Goal: Purchase product/service

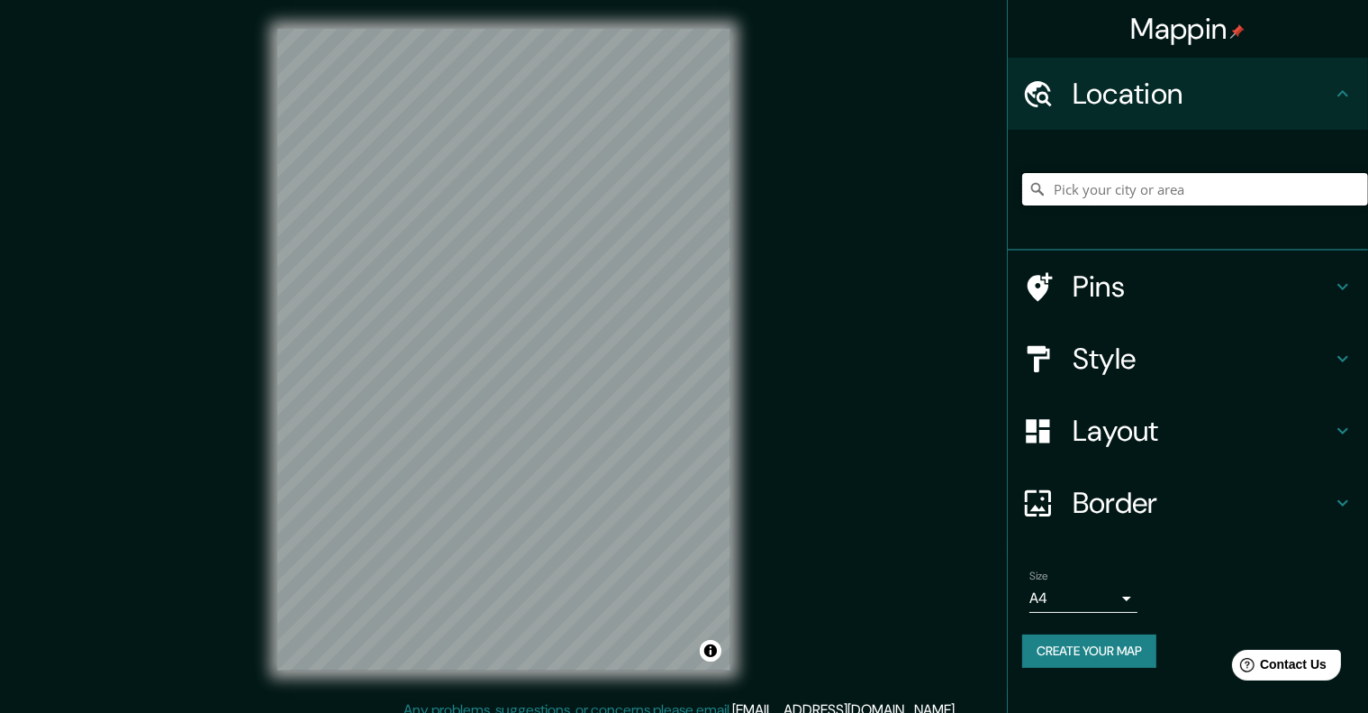
click at [1112, 195] on input "Pick your city or area" at bounding box center [1195, 189] width 346 height 32
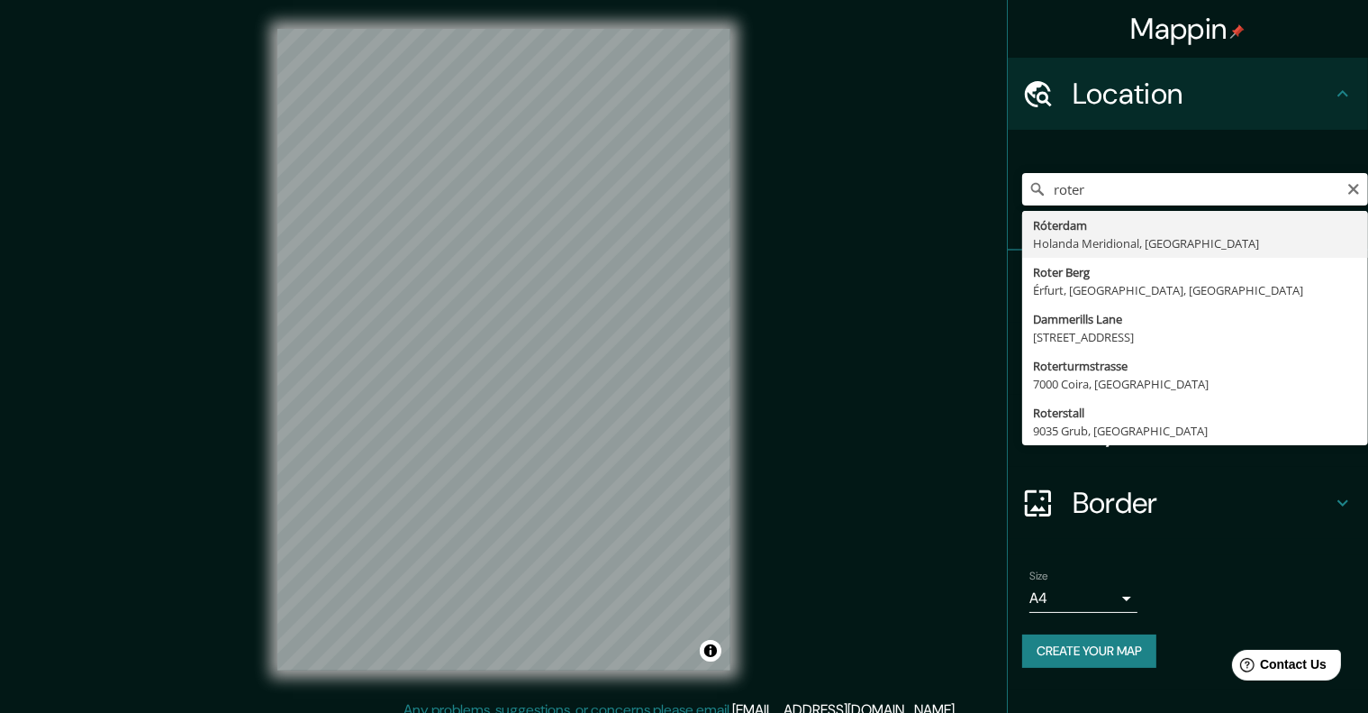
type input "[GEOGRAPHIC_DATA], [GEOGRAPHIC_DATA], [GEOGRAPHIC_DATA]"
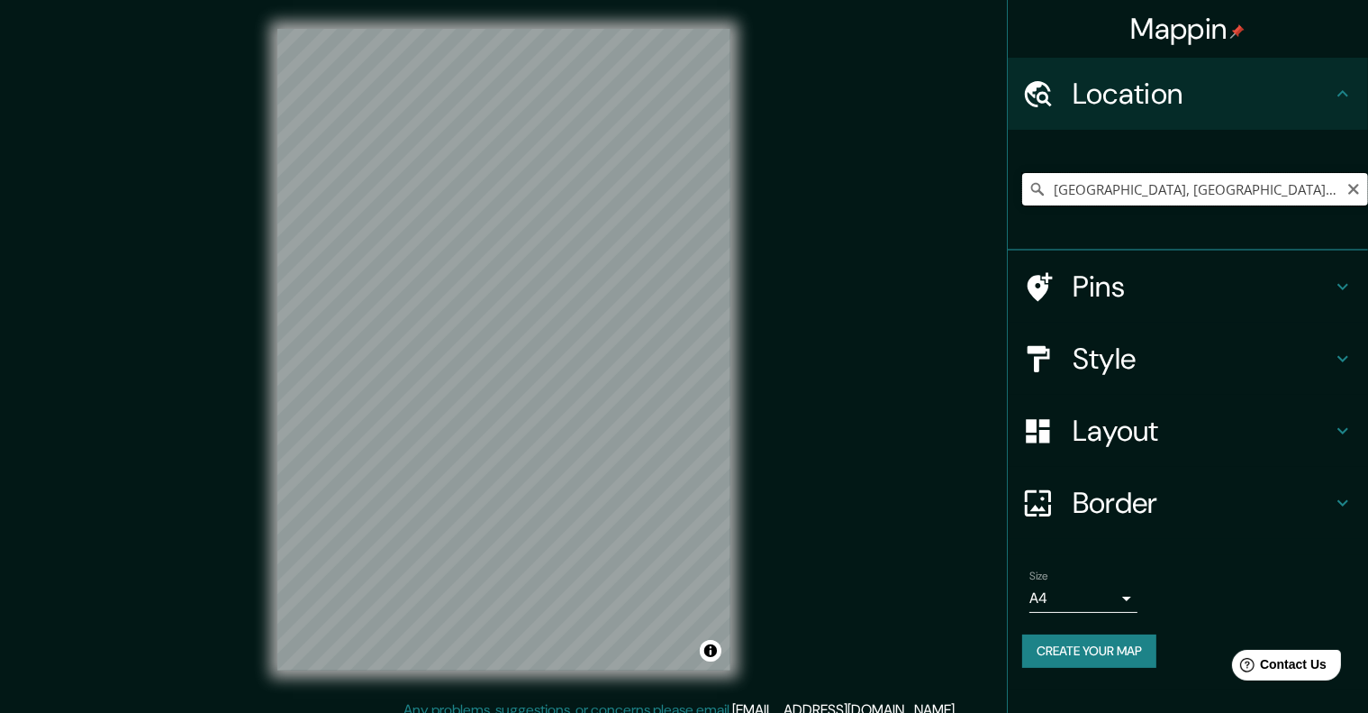
click at [1301, 188] on input "[GEOGRAPHIC_DATA], [GEOGRAPHIC_DATA], [GEOGRAPHIC_DATA]" at bounding box center [1195, 189] width 346 height 32
click at [1330, 190] on input "[GEOGRAPHIC_DATA], [GEOGRAPHIC_DATA], [GEOGRAPHIC_DATA]" at bounding box center [1195, 189] width 346 height 32
click at [1355, 186] on icon "Clear" at bounding box center [1354, 189] width 14 height 14
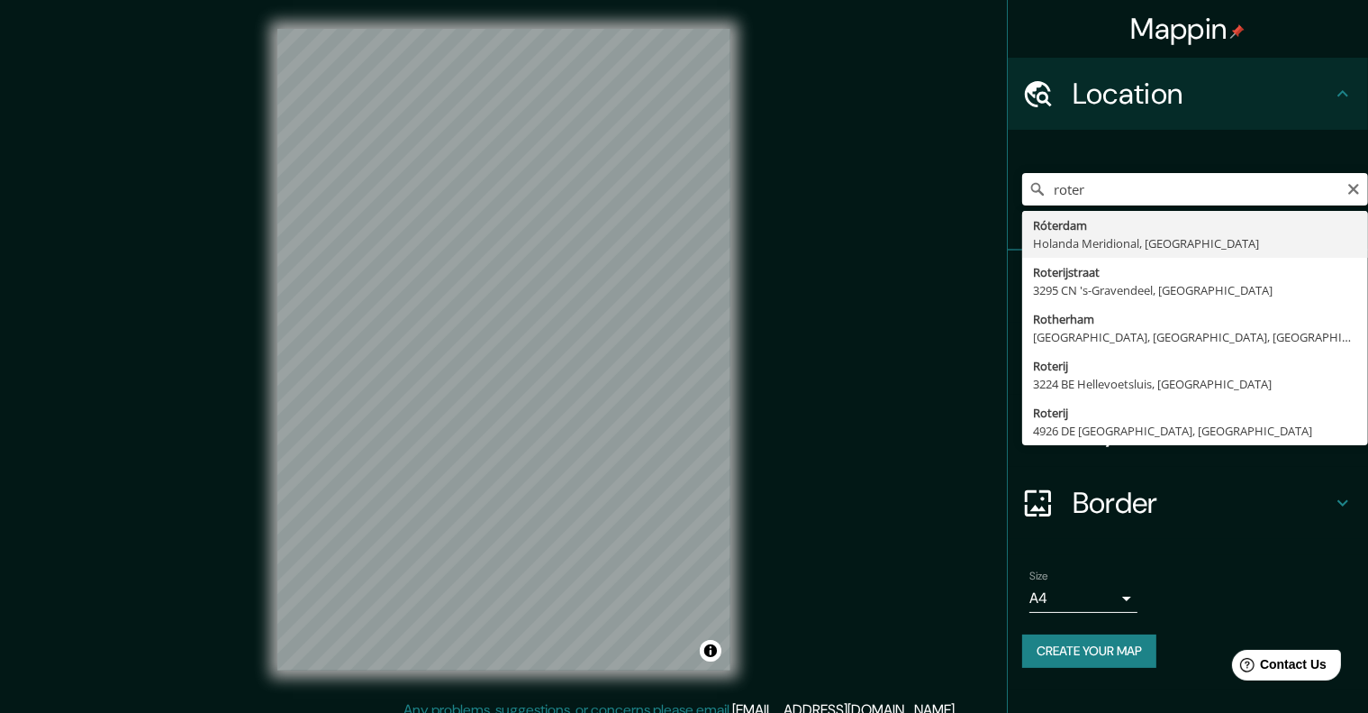
type input "[GEOGRAPHIC_DATA], [GEOGRAPHIC_DATA], [GEOGRAPHIC_DATA]"
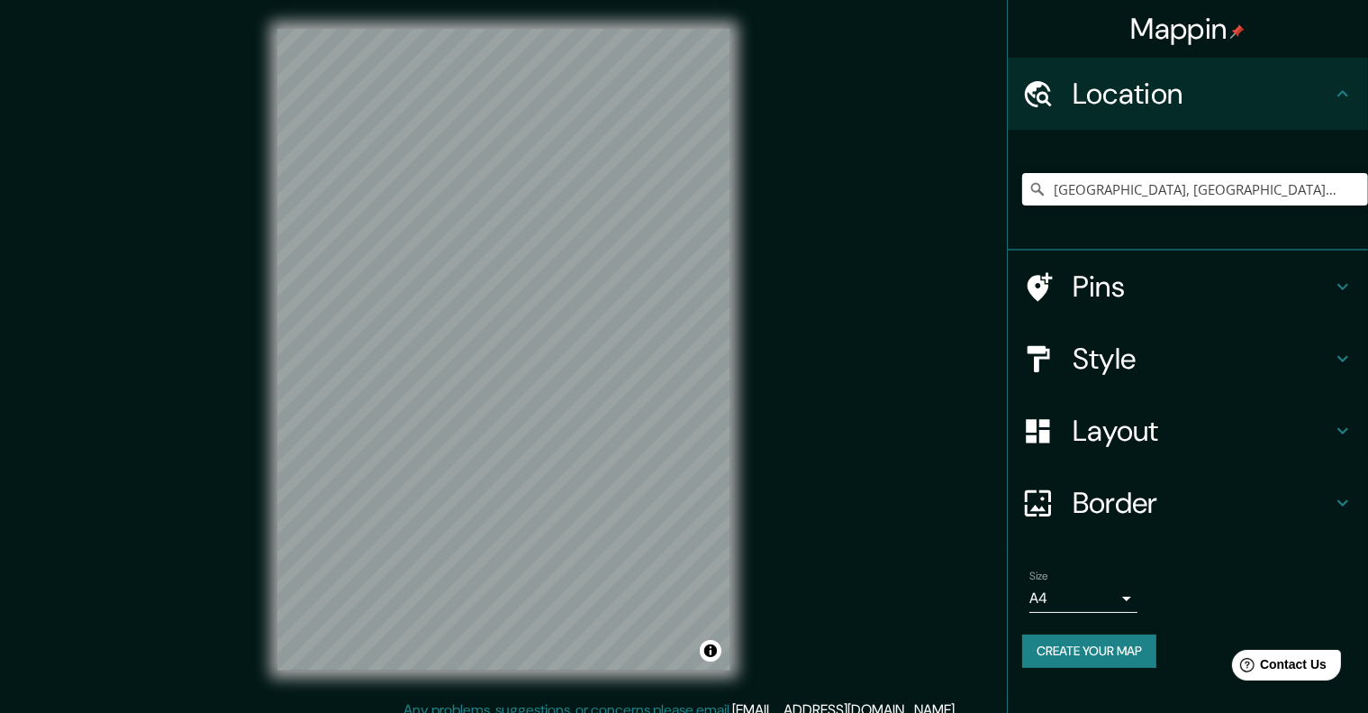
click at [1130, 598] on body "Mappin Location [GEOGRAPHIC_DATA], [GEOGRAPHIC_DATA], [GEOGRAPHIC_DATA] Pins St…" at bounding box center [684, 356] width 1368 height 713
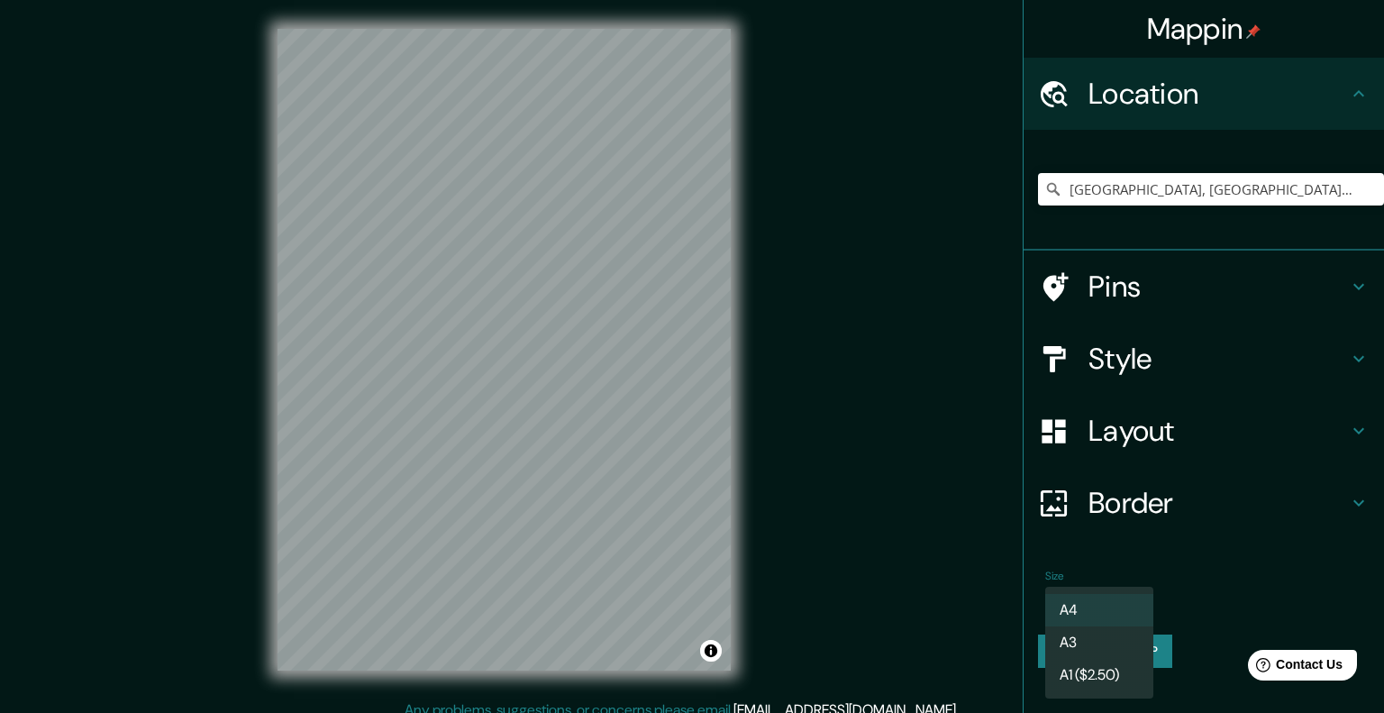
click at [1220, 586] on div at bounding box center [692, 356] width 1384 height 713
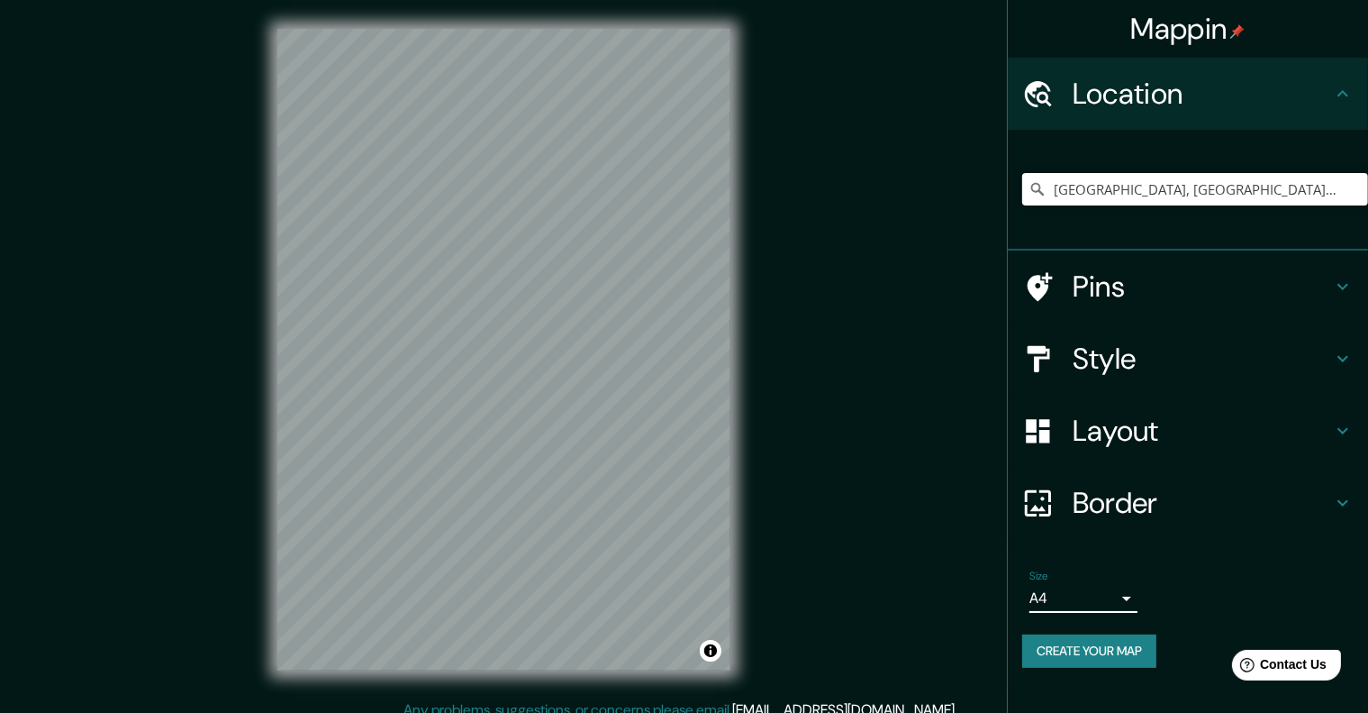
click at [1129, 601] on body "Mappin Location [GEOGRAPHIC_DATA], [GEOGRAPHIC_DATA], [GEOGRAPHIC_DATA] Pins St…" at bounding box center [684, 356] width 1368 height 713
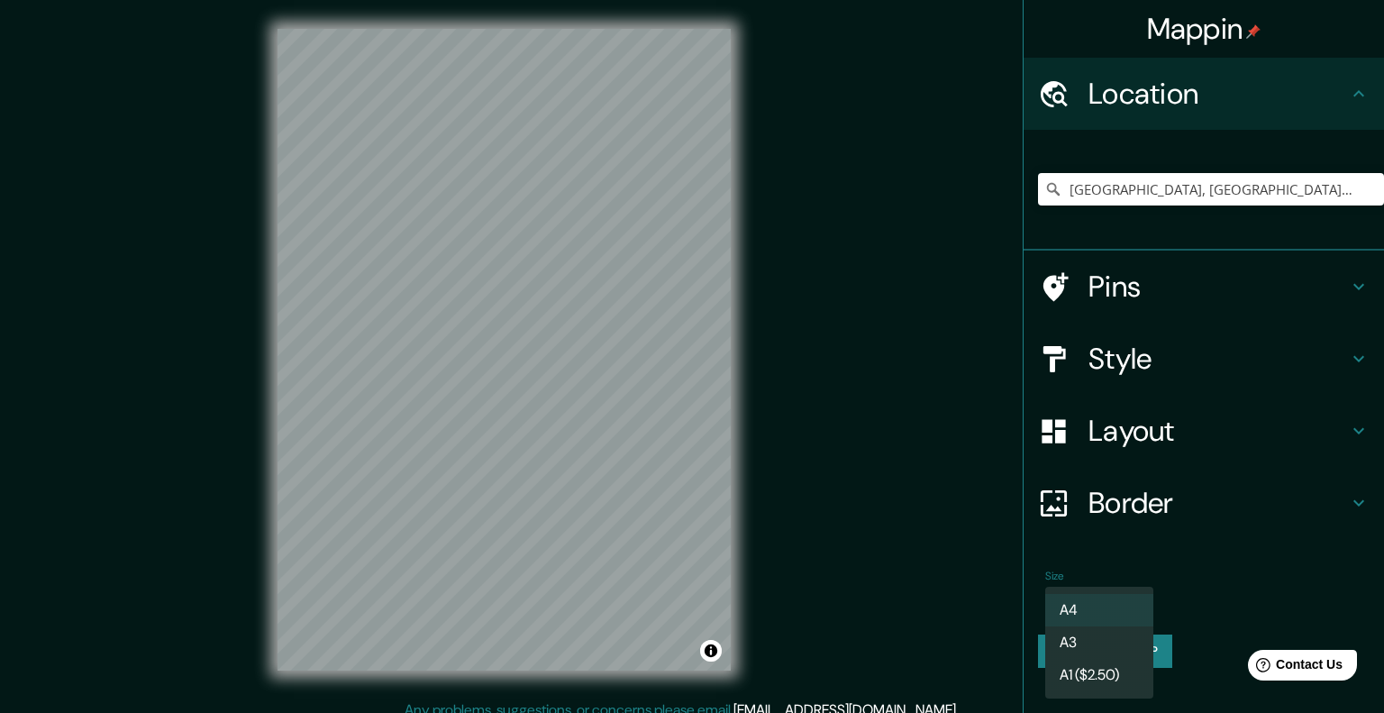
click at [1122, 639] on li "A3" at bounding box center [1099, 642] width 108 height 32
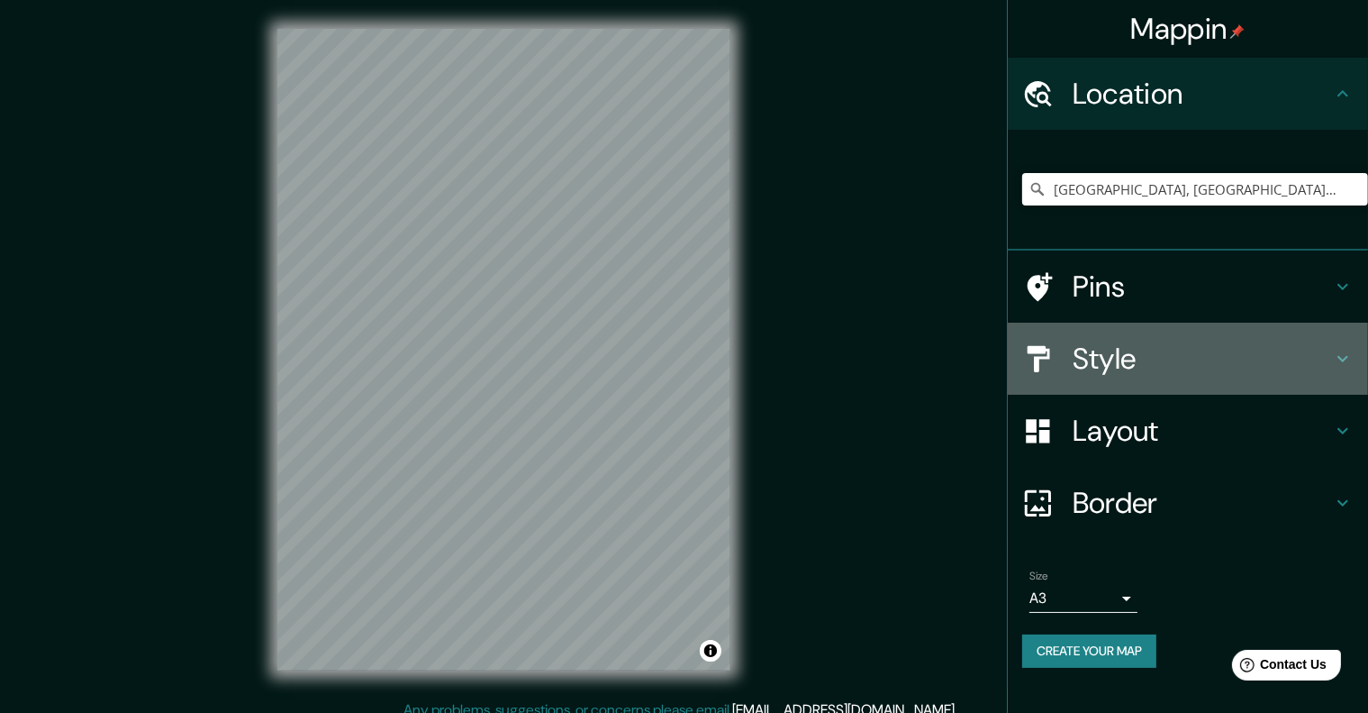
click at [1348, 356] on icon at bounding box center [1343, 359] width 22 height 22
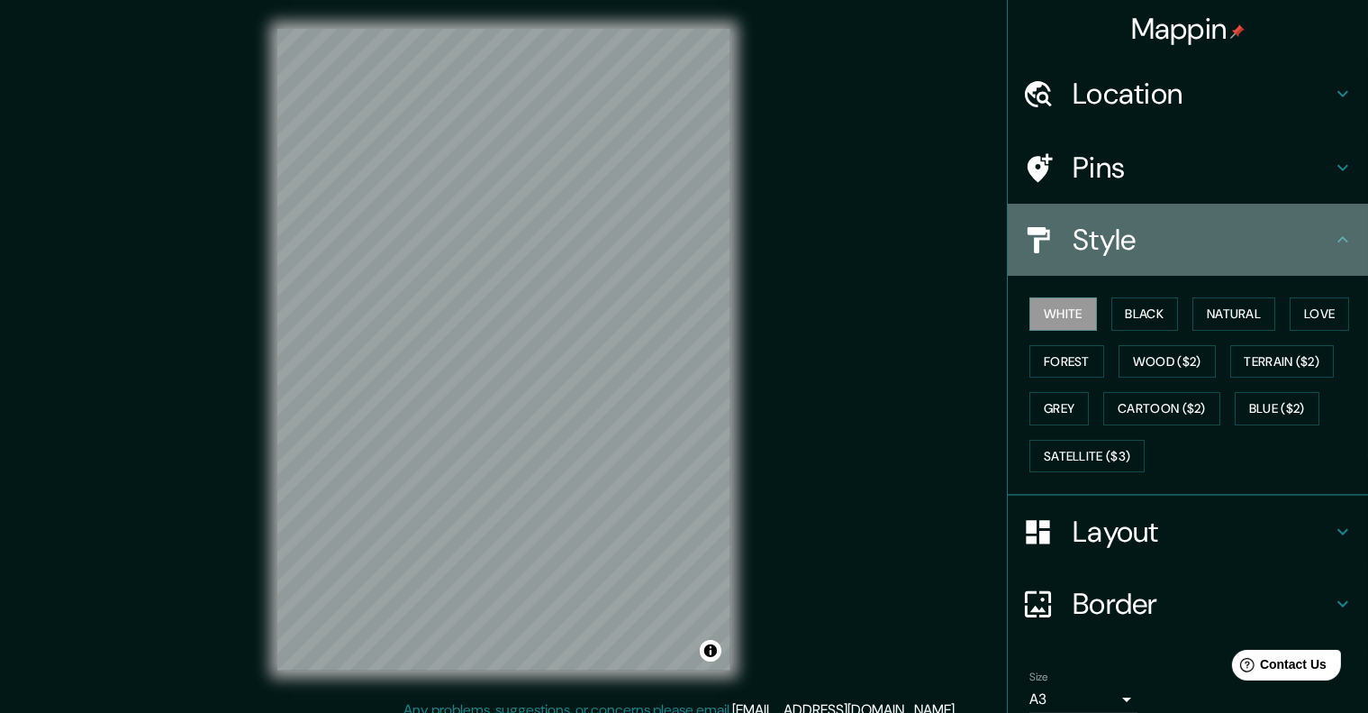
click at [1338, 237] on icon at bounding box center [1343, 239] width 11 height 6
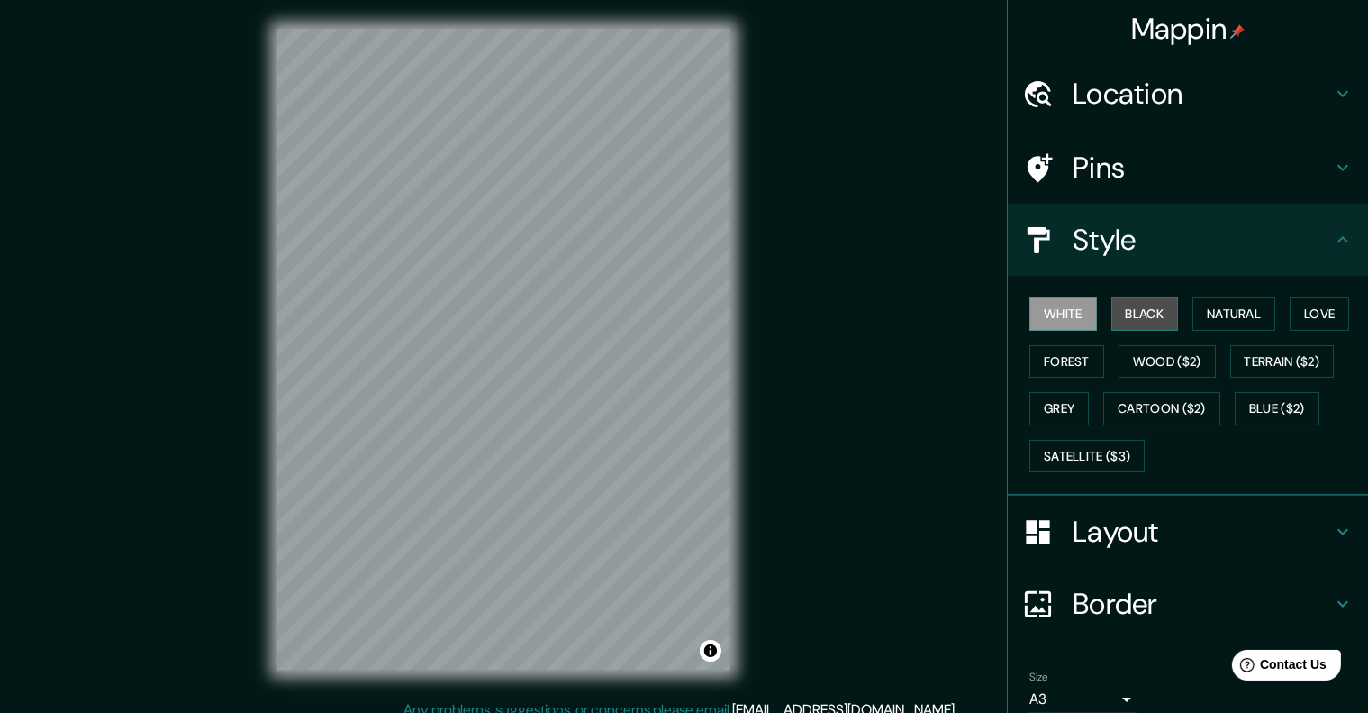
click at [1146, 315] on button "Black" at bounding box center [1146, 313] width 68 height 33
click at [1222, 314] on button "Natural" at bounding box center [1234, 313] width 83 height 33
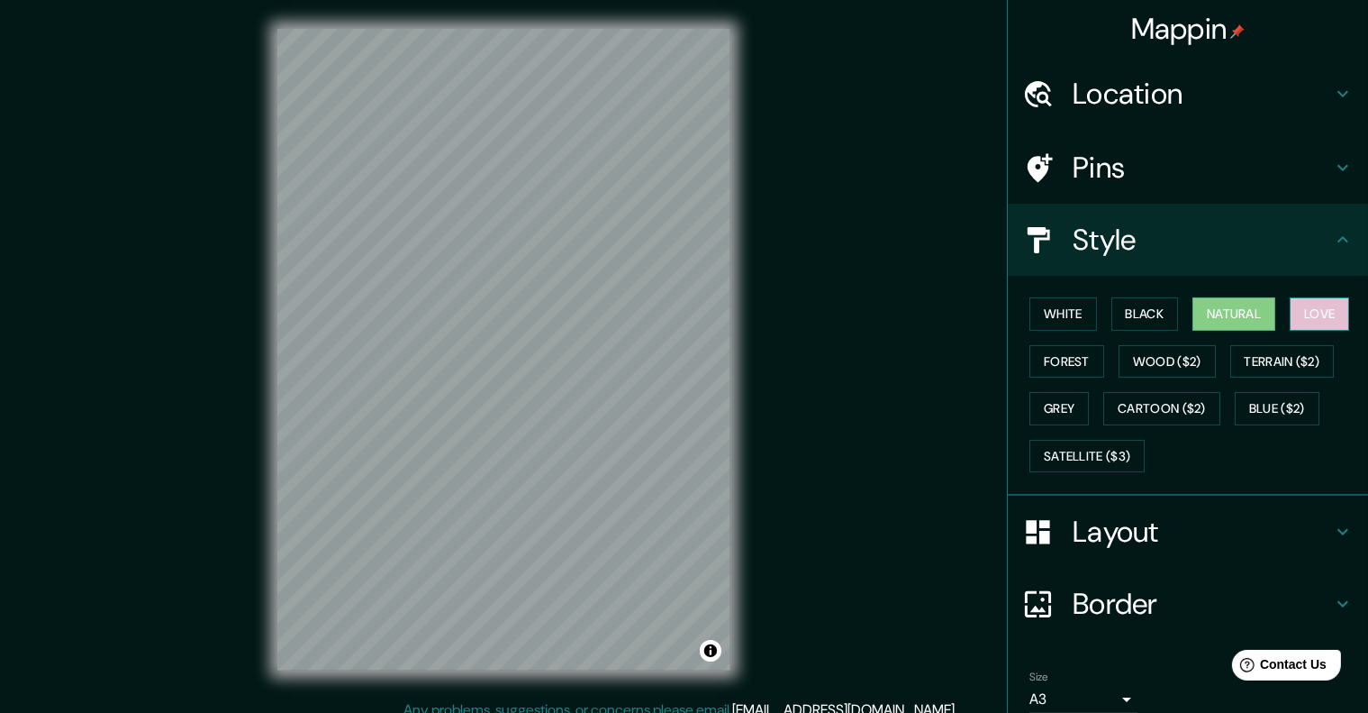
click at [1292, 307] on button "Love" at bounding box center [1319, 313] width 59 height 33
click at [1061, 367] on button "Forest" at bounding box center [1067, 361] width 75 height 33
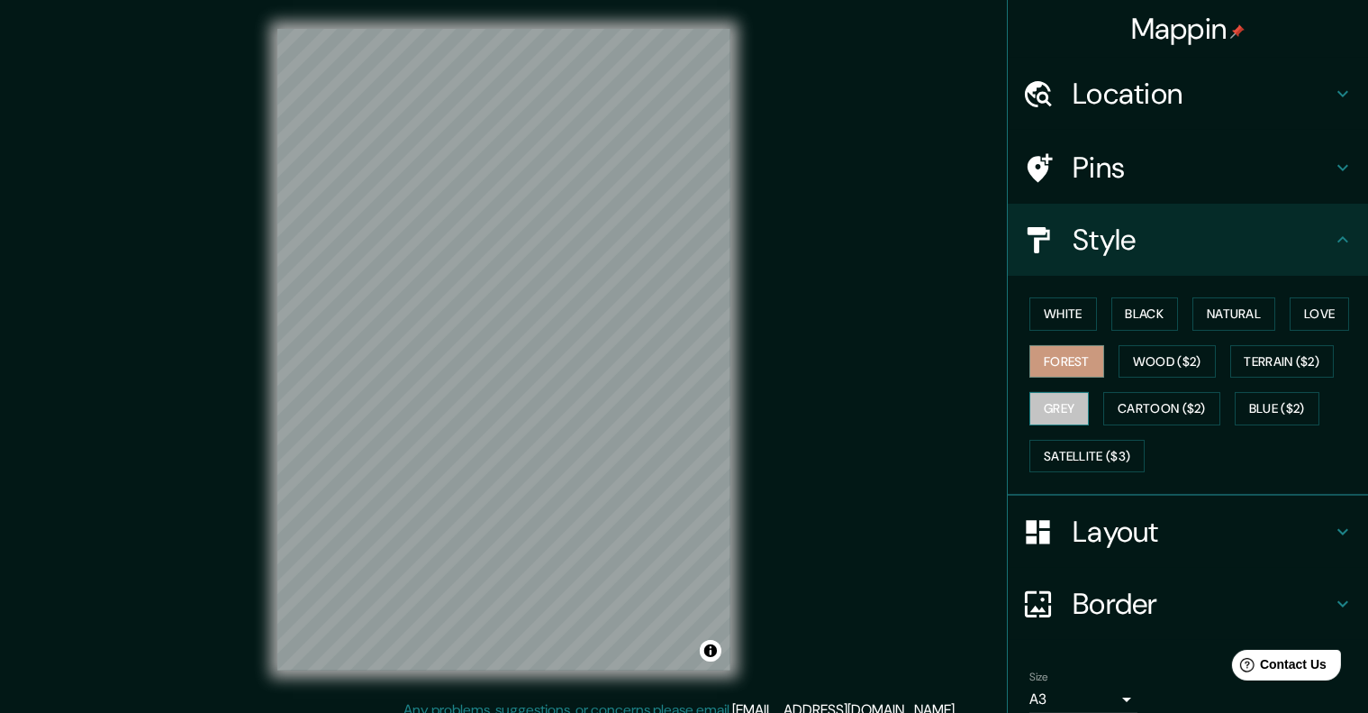
click at [1052, 404] on button "Grey" at bounding box center [1059, 408] width 59 height 33
click at [1064, 318] on button "White" at bounding box center [1064, 313] width 68 height 33
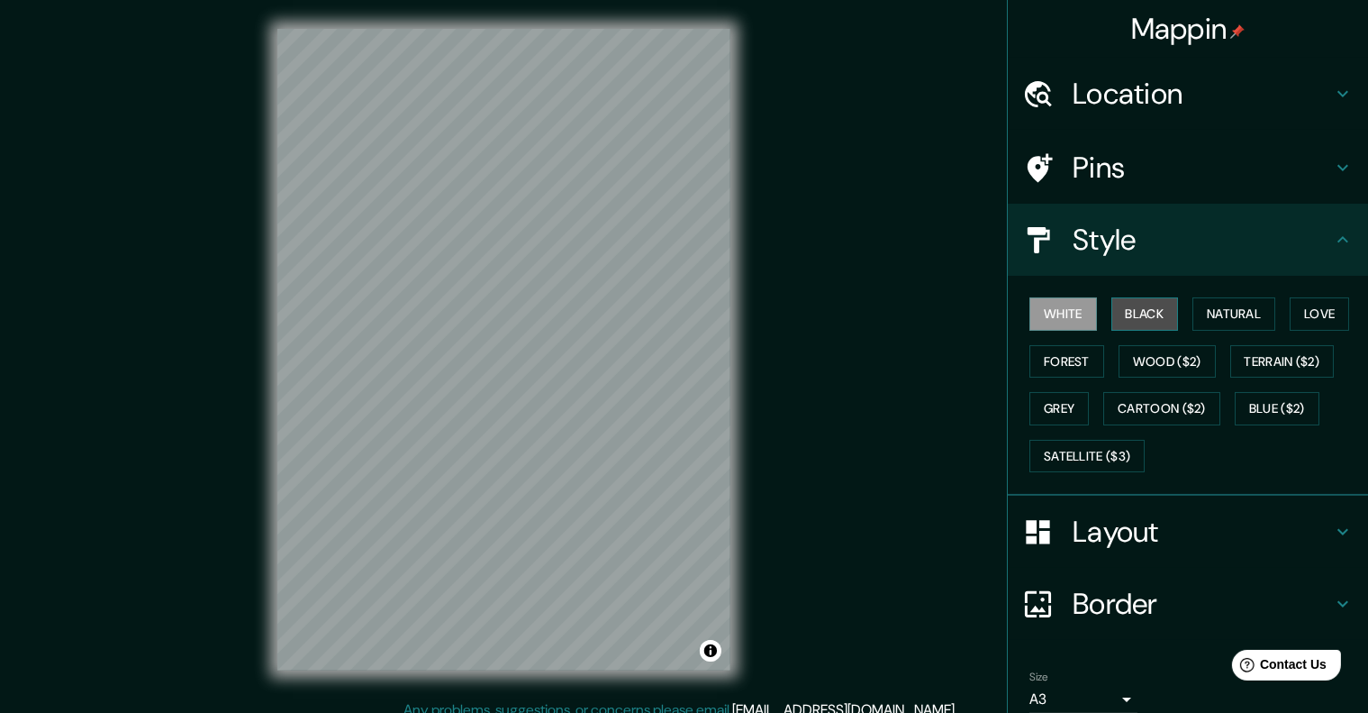
click at [1133, 323] on button "Black" at bounding box center [1146, 313] width 68 height 33
click at [1031, 414] on button "Grey" at bounding box center [1059, 408] width 59 height 33
click at [1133, 304] on button "Black" at bounding box center [1146, 313] width 68 height 33
click at [1058, 315] on button "White" at bounding box center [1064, 313] width 68 height 33
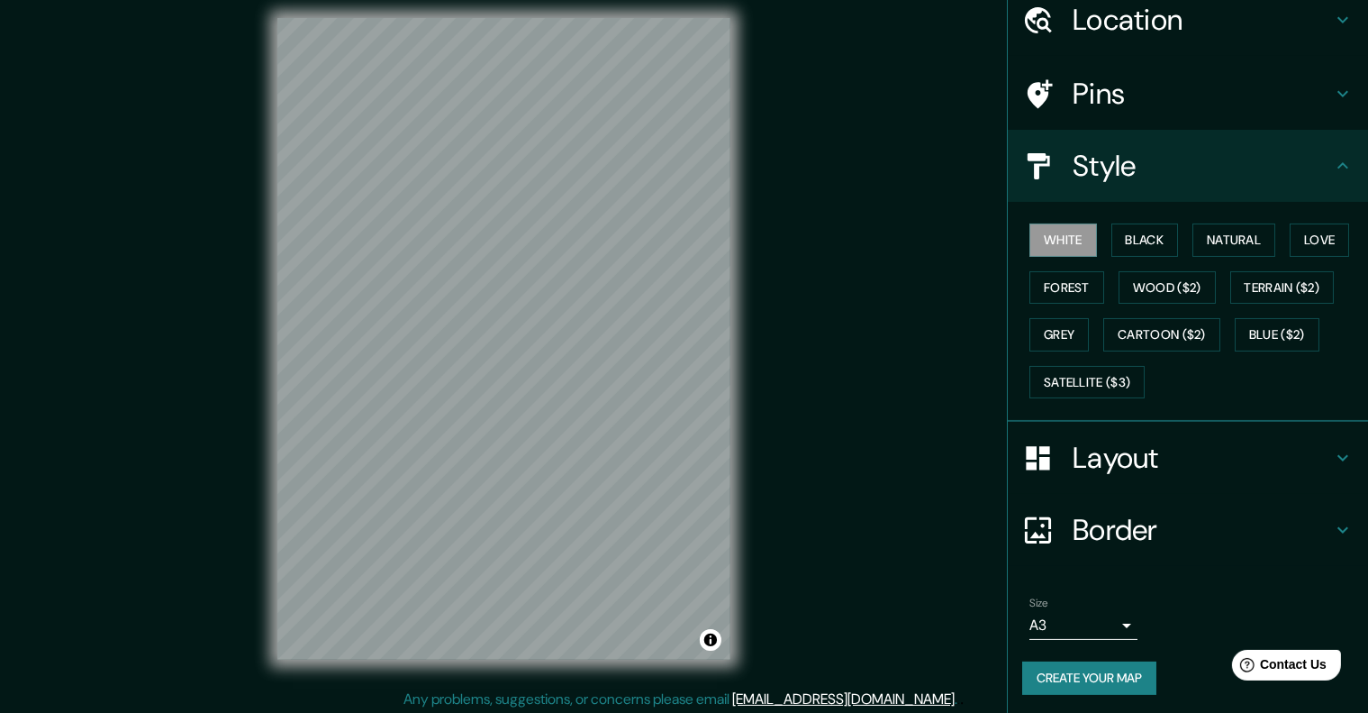
scroll to position [14, 0]
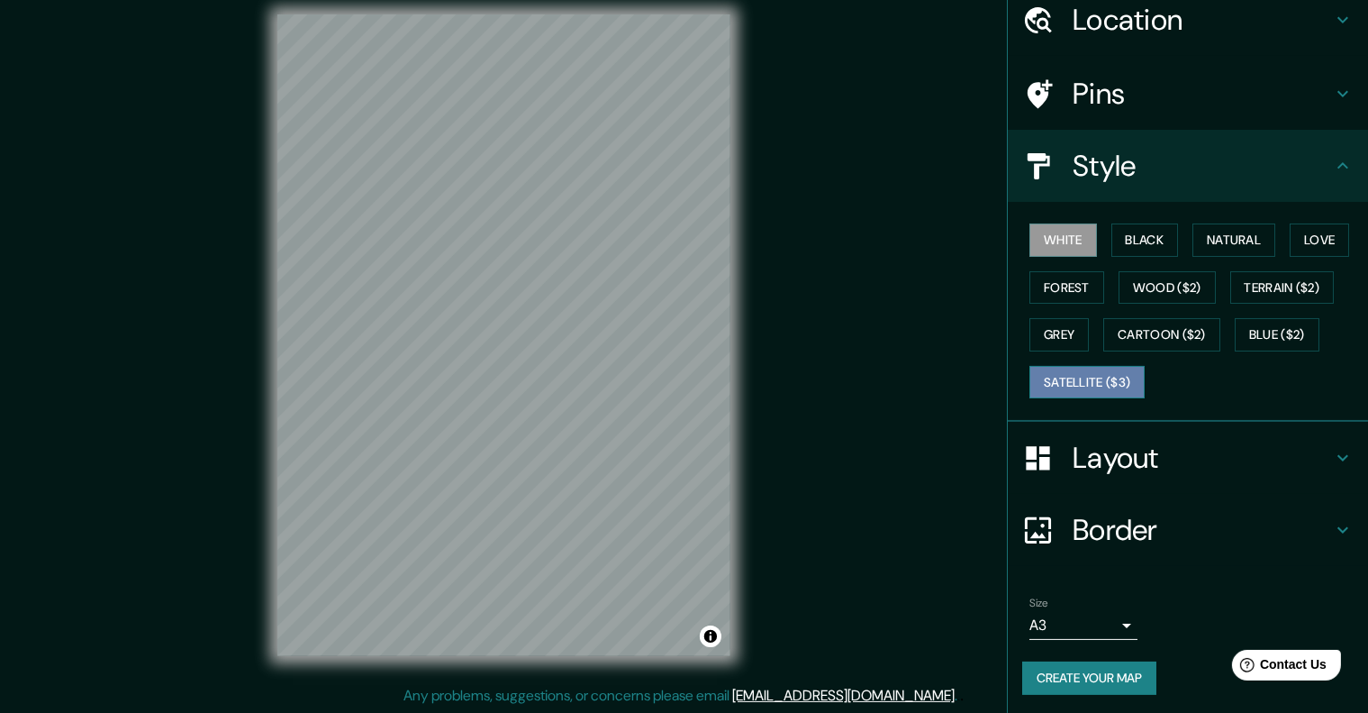
click at [1075, 374] on button "Satellite ($3)" at bounding box center [1087, 382] width 115 height 33
